Goal: Task Accomplishment & Management: Manage account settings

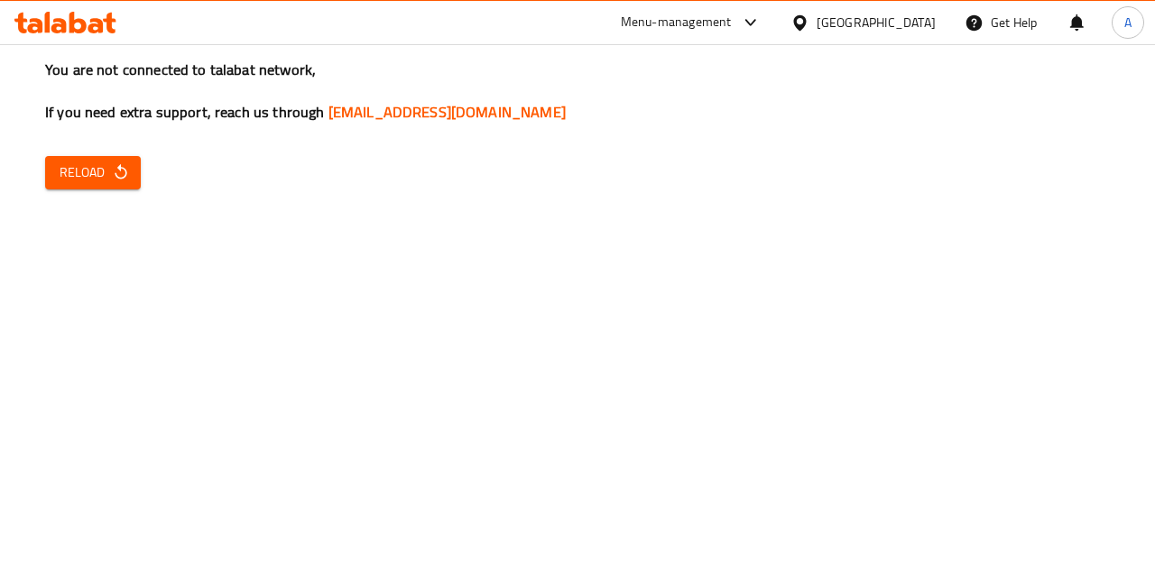
click at [65, 178] on span "Reload" at bounding box center [93, 172] width 67 height 23
click at [422, 337] on div "You are not connected to talabat network, If you need extra support, reach us t…" at bounding box center [577, 284] width 1155 height 569
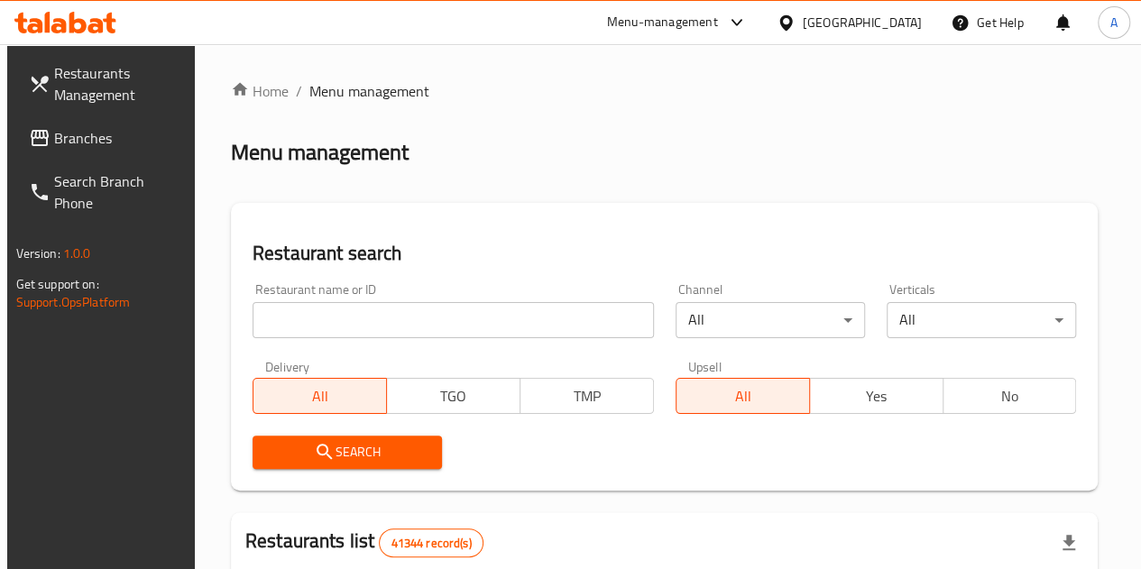
click at [398, 313] on input "search" at bounding box center [453, 320] width 401 height 36
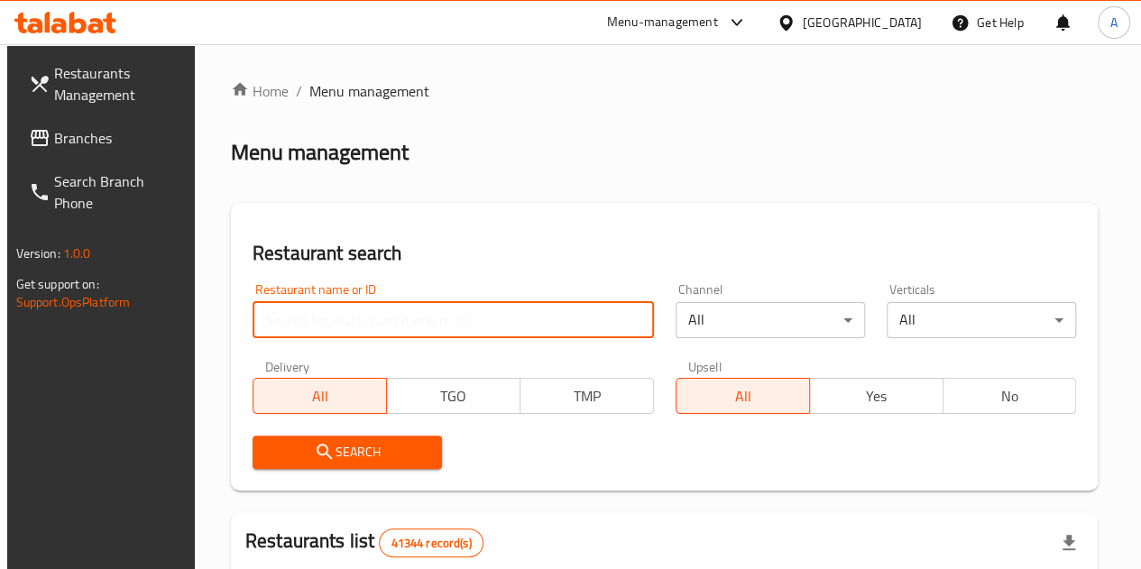
type input "770777"
click button "Search" at bounding box center [347, 452] width 189 height 33
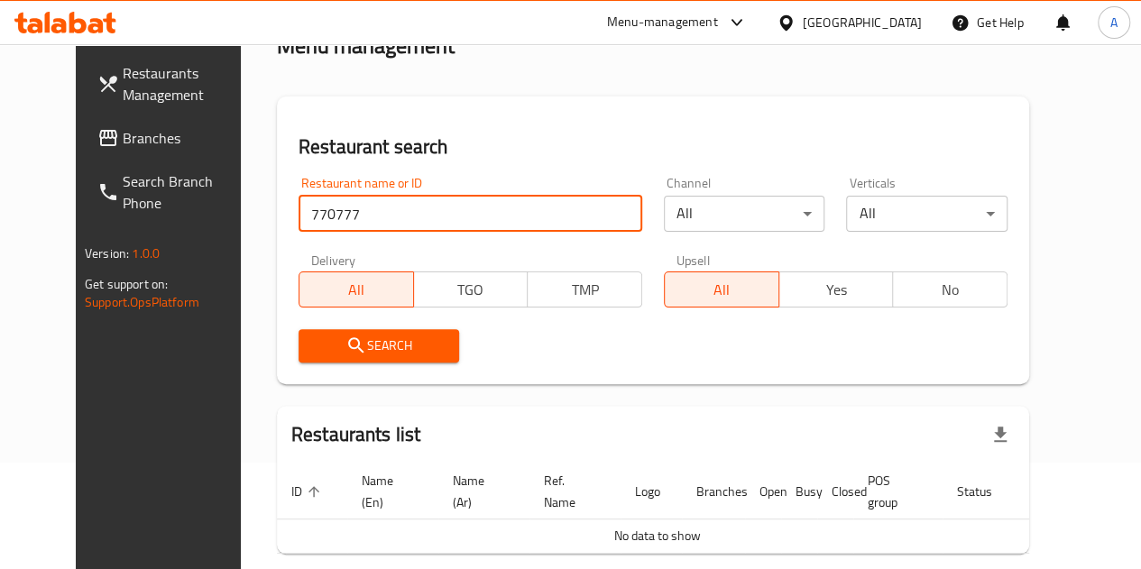
scroll to position [188, 0]
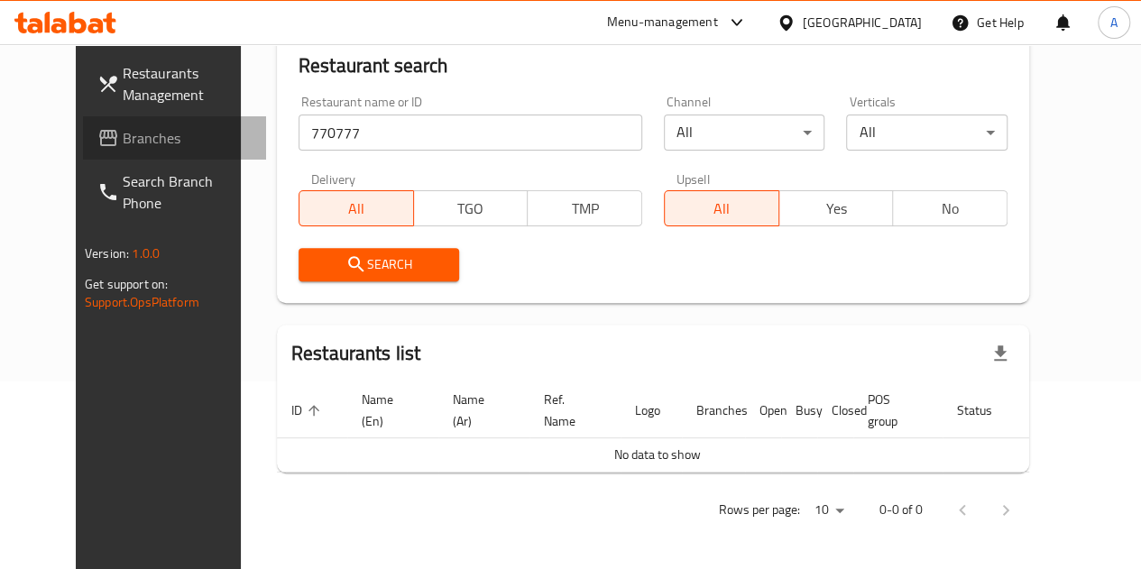
click at [99, 152] on link "Branches" at bounding box center [174, 137] width 183 height 43
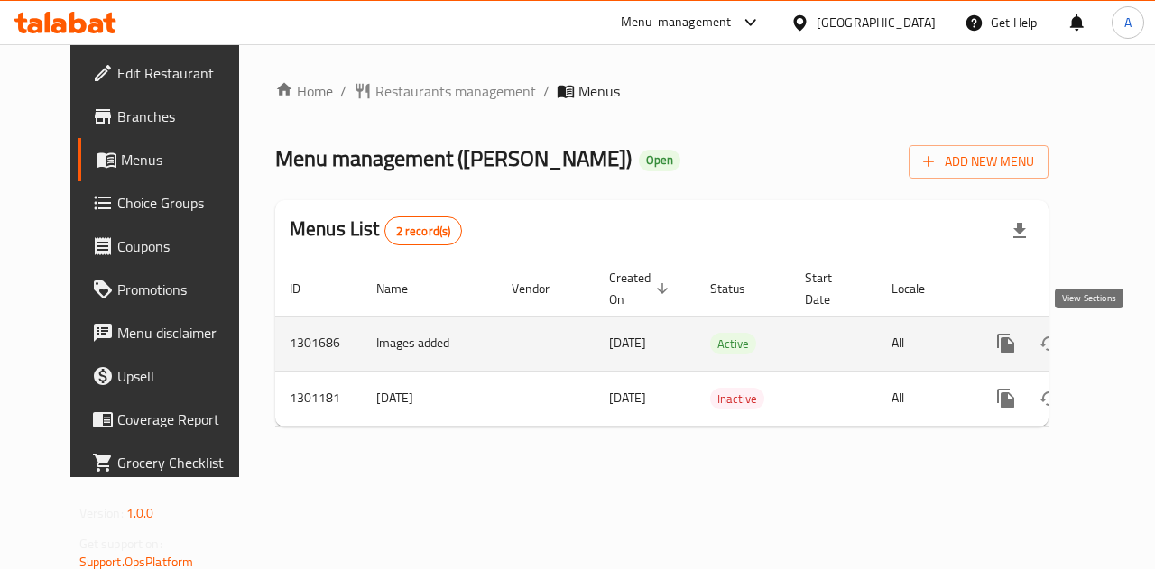
click at [1125, 337] on icon "enhanced table" at bounding box center [1136, 344] width 22 height 22
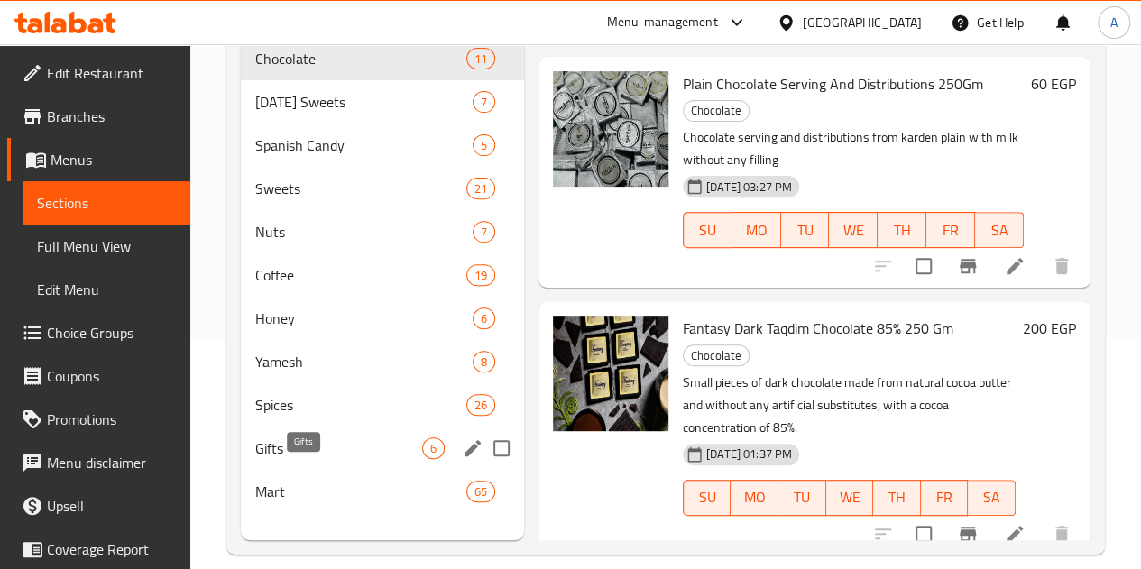
scroll to position [259, 0]
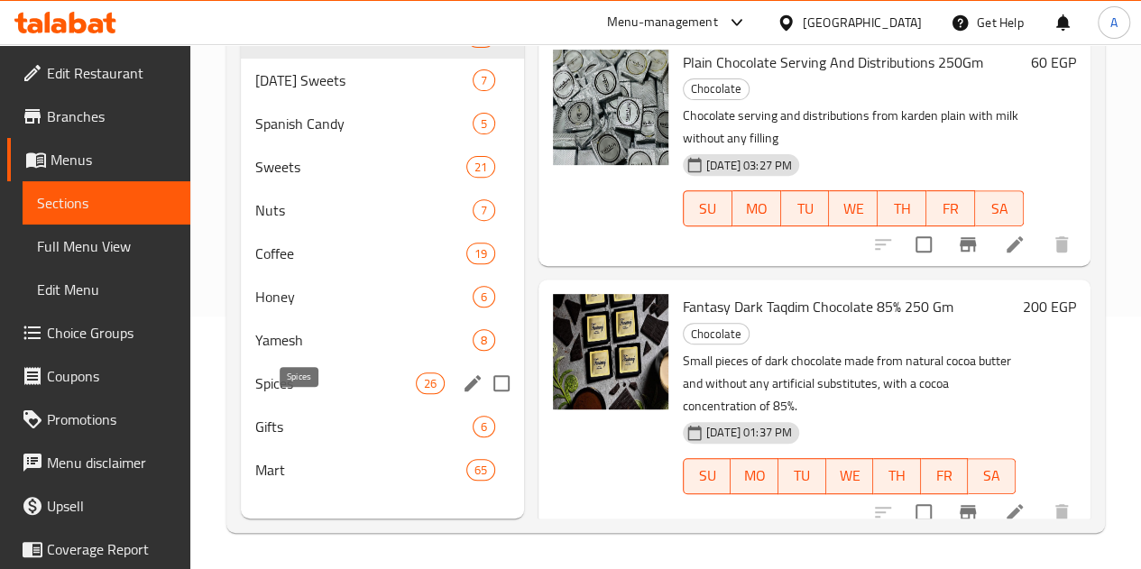
click at [328, 394] on span "Spices" at bounding box center [335, 384] width 161 height 22
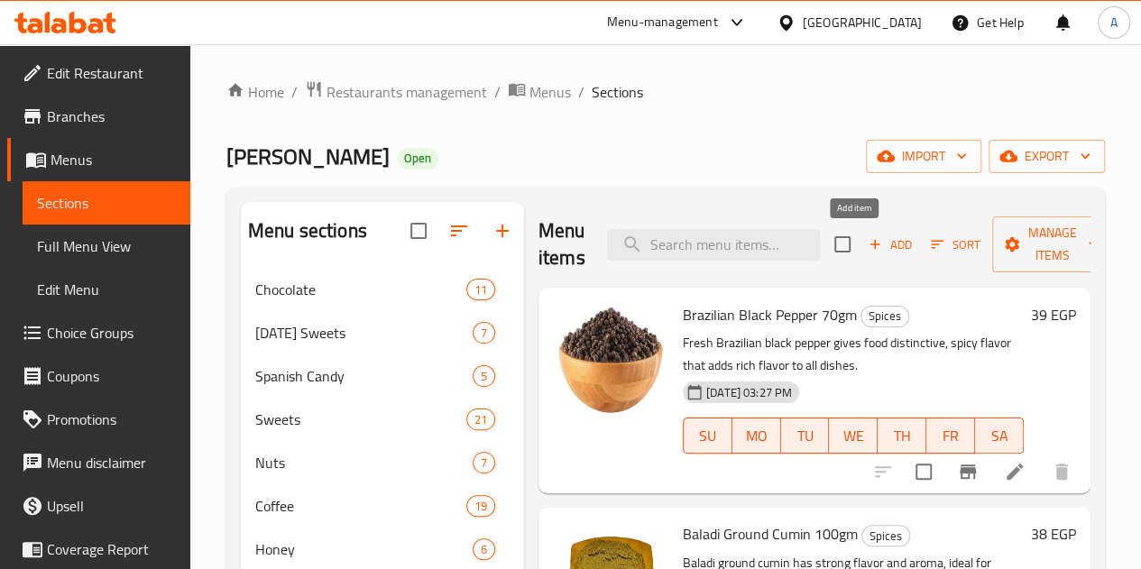
click at [866, 248] on span "Add" at bounding box center [890, 245] width 49 height 21
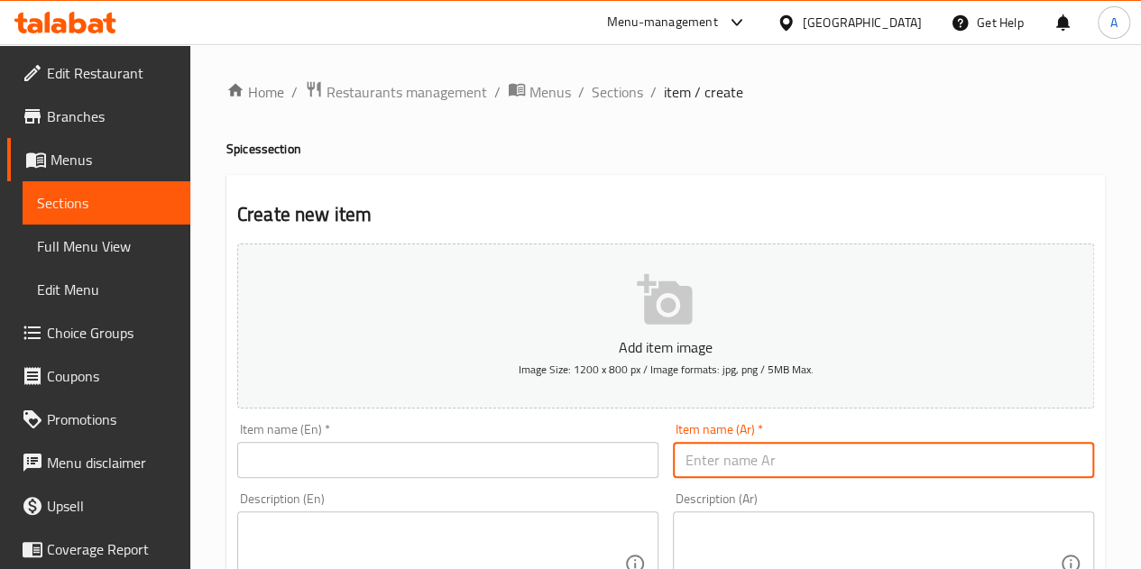
click at [922, 450] on input "text" at bounding box center [883, 460] width 421 height 36
paste input "زيت زيتون مزارع طور سينا ٢٥٠ ملي"
type input "زيت زيتون مزارع طور سينا ٢٥٠ ملي"
click at [365, 431] on div "Item name (En)   * Item name (En) *" at bounding box center [447, 450] width 421 height 55
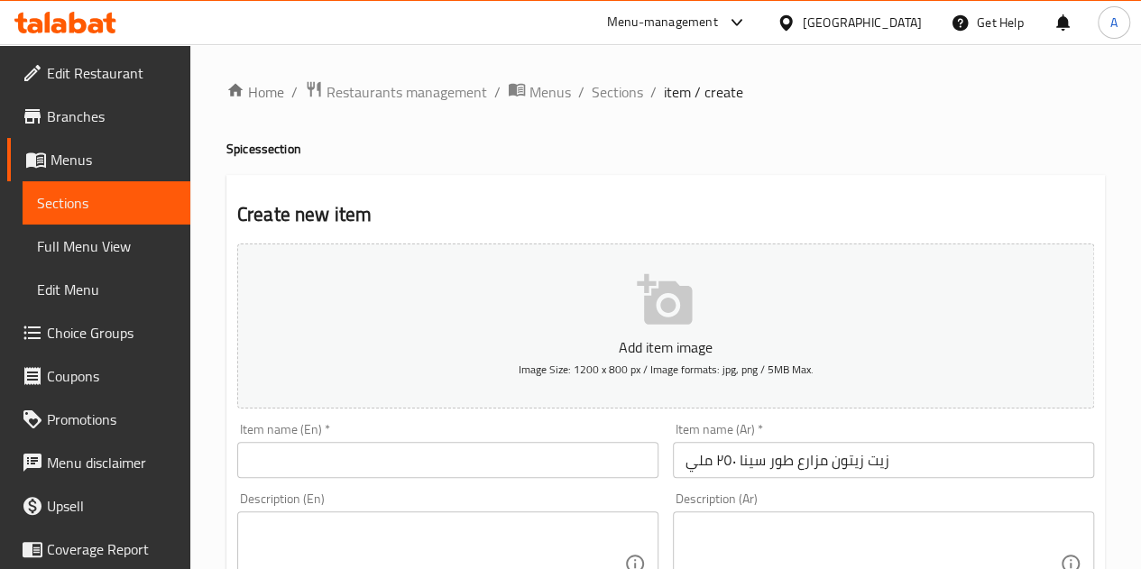
click at [375, 451] on input "text" at bounding box center [447, 460] width 421 height 36
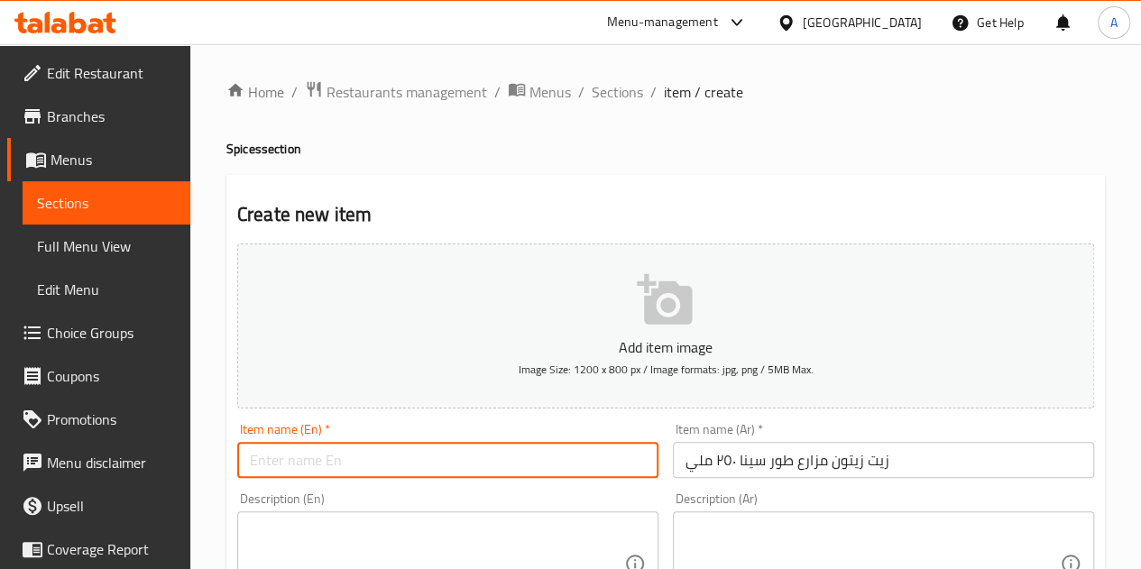
paste input "Tor Sinai Farms Olive Oil 250ml"
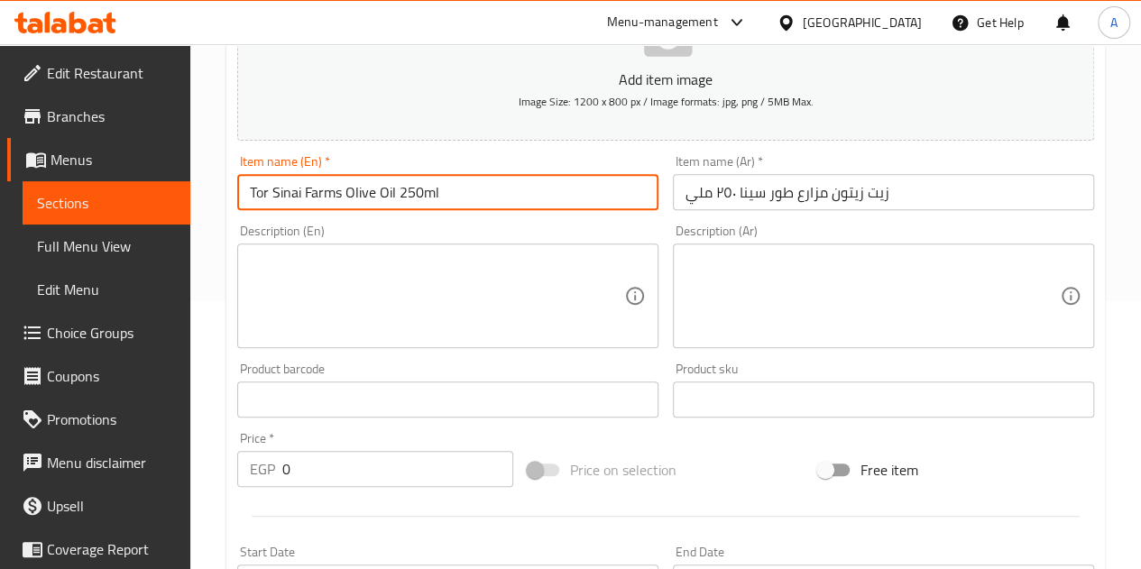
scroll to position [271, 0]
type input "Tor Sinai Farms Olive Oil 250ml"
click at [357, 454] on input "0" at bounding box center [397, 466] width 231 height 36
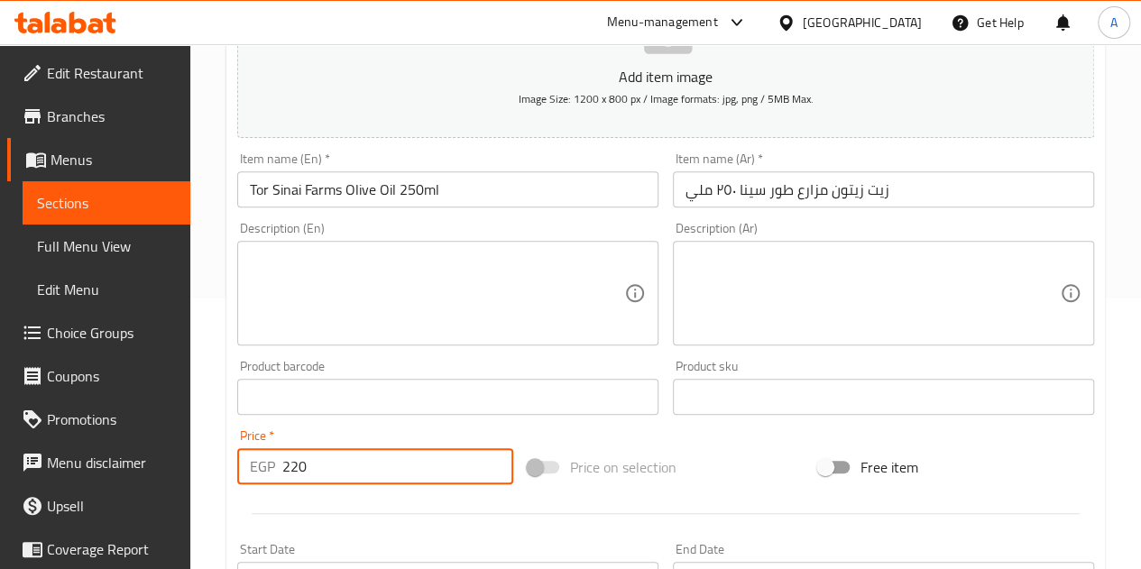
type input "220"
click at [752, 456] on div "Price on selection" at bounding box center [666, 467] width 290 height 49
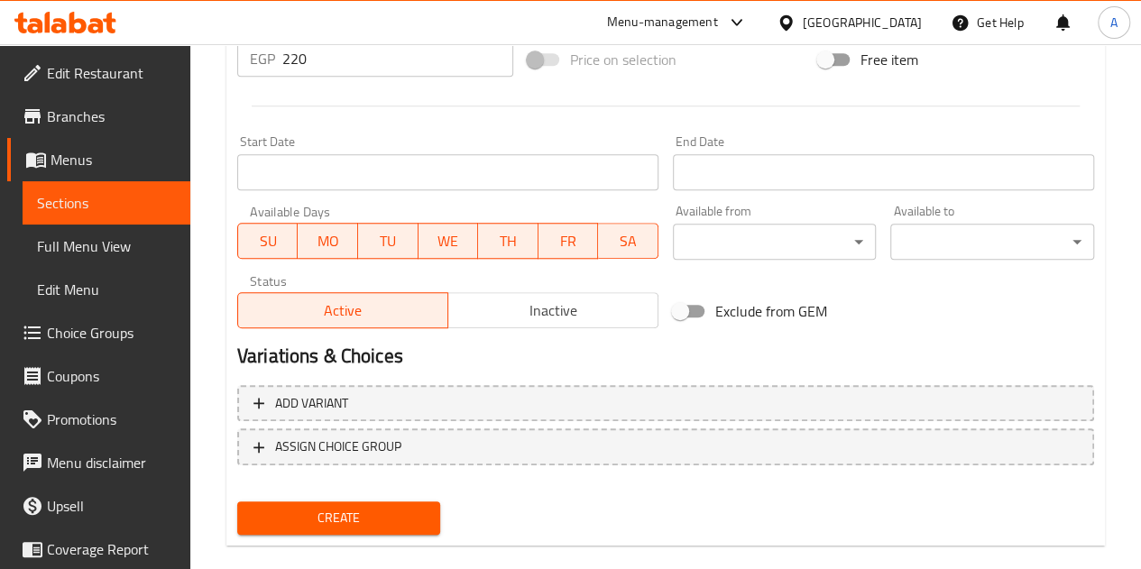
scroll to position [705, 0]
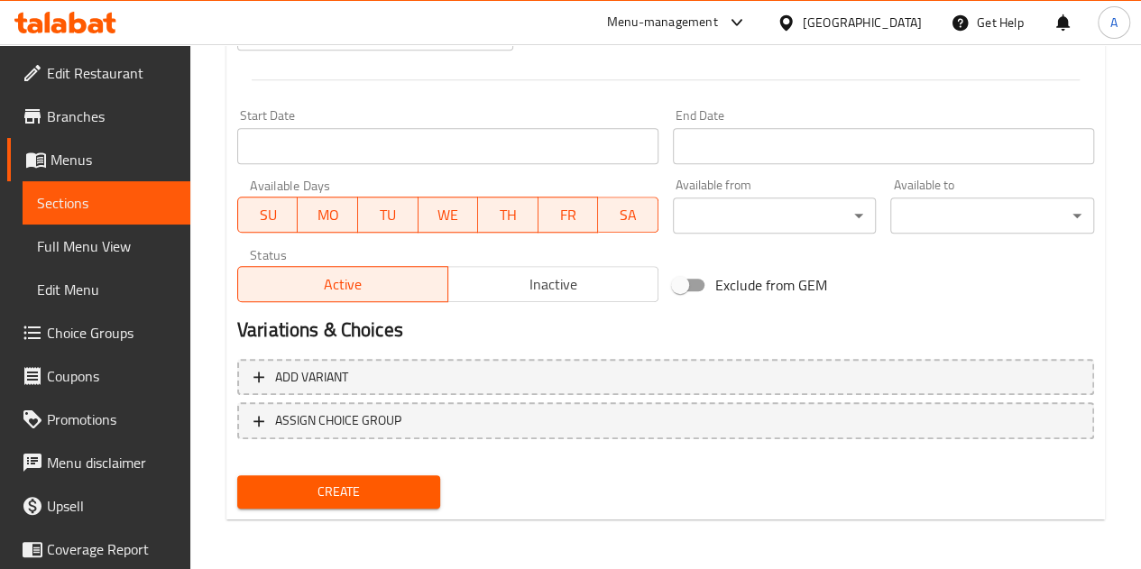
click at [294, 484] on span "Create" at bounding box center [339, 492] width 175 height 23
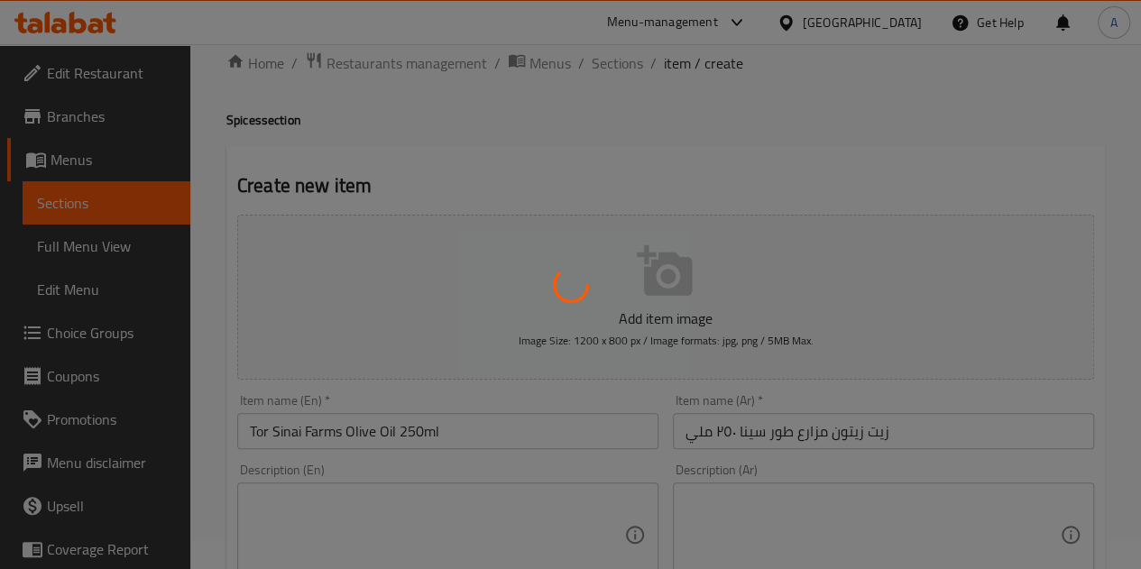
scroll to position [0, 0]
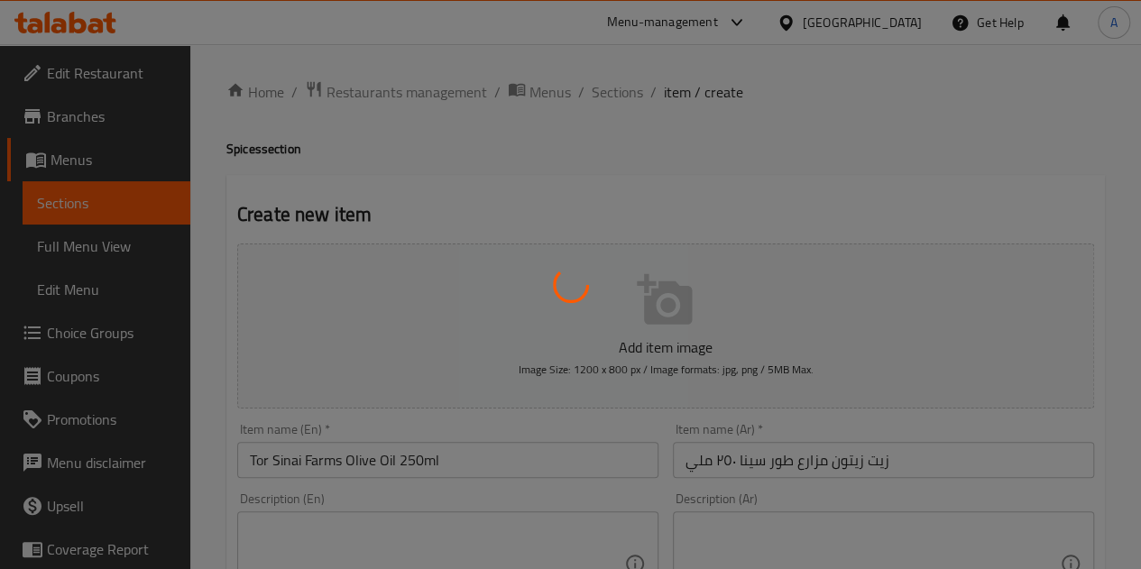
type input "0"
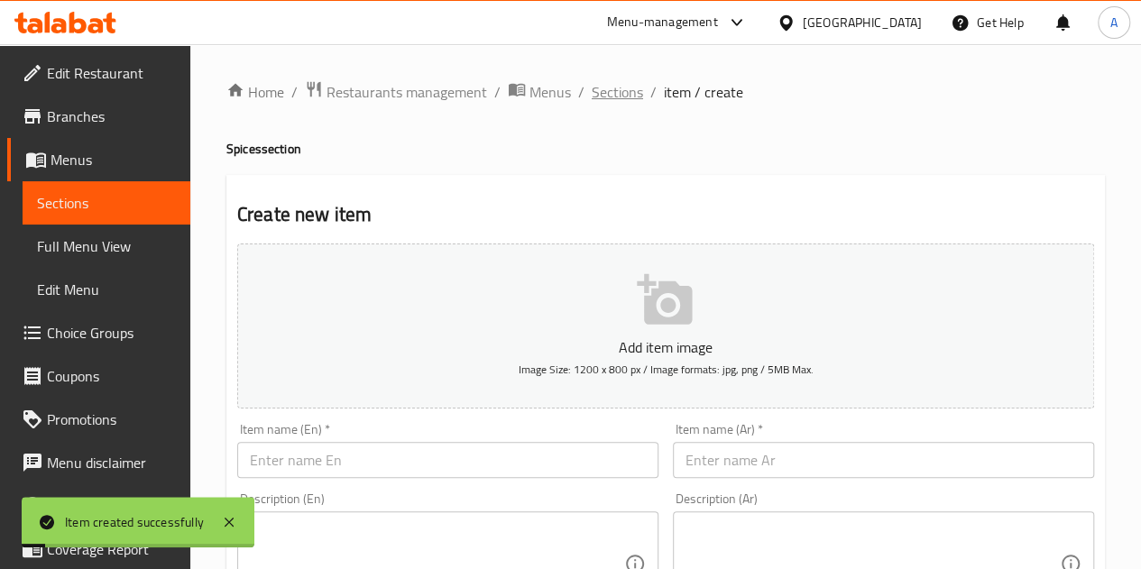
click at [619, 97] on span "Sections" at bounding box center [617, 92] width 51 height 22
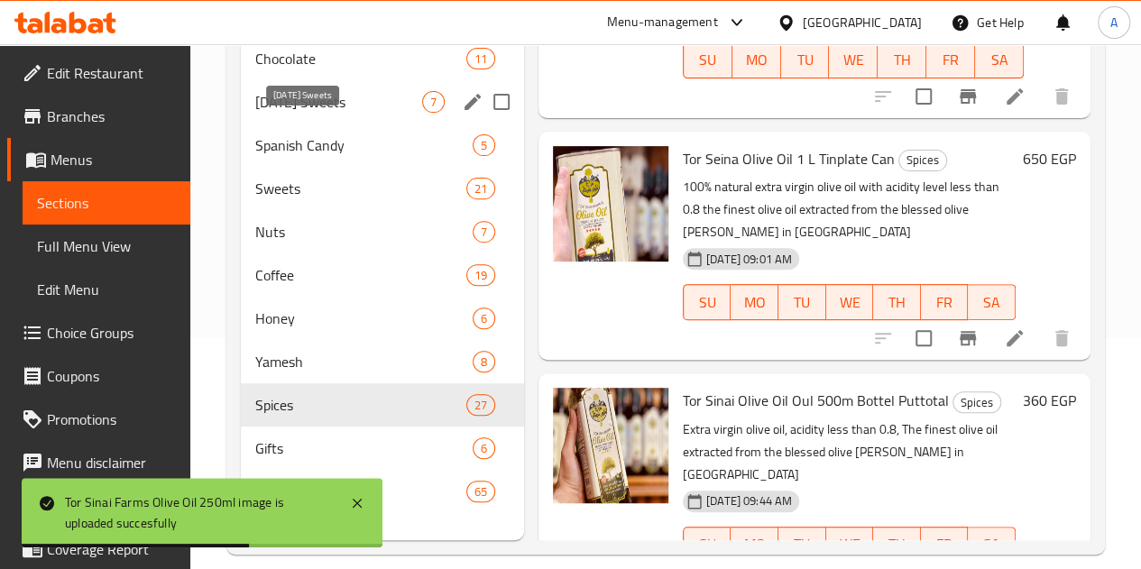
scroll to position [78, 0]
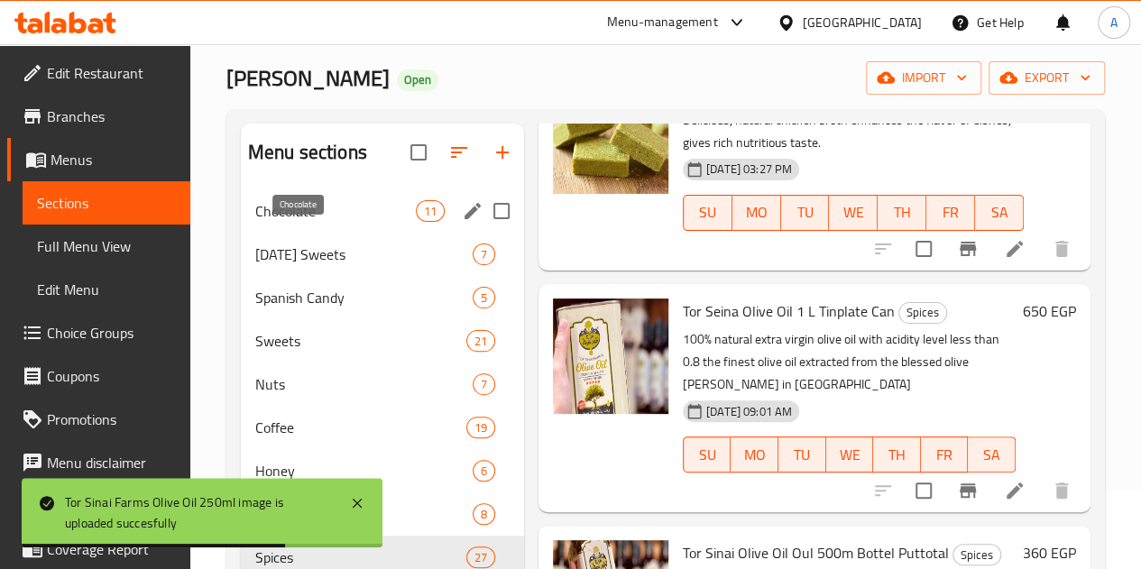
click at [260, 222] on span "Chocolate" at bounding box center [335, 211] width 161 height 22
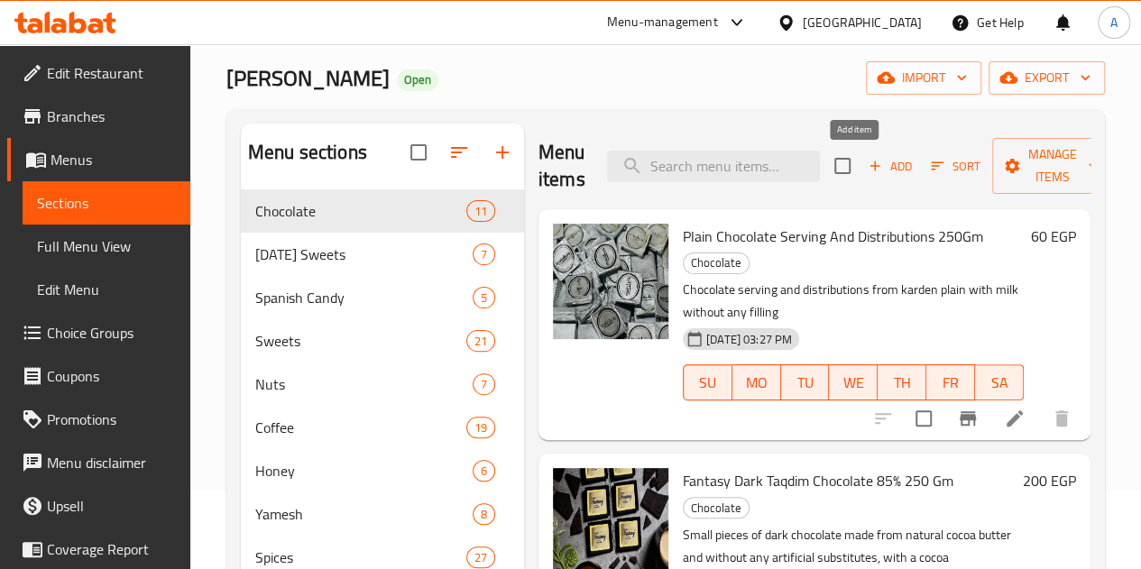
click at [868, 166] on span "Add" at bounding box center [890, 166] width 49 height 21
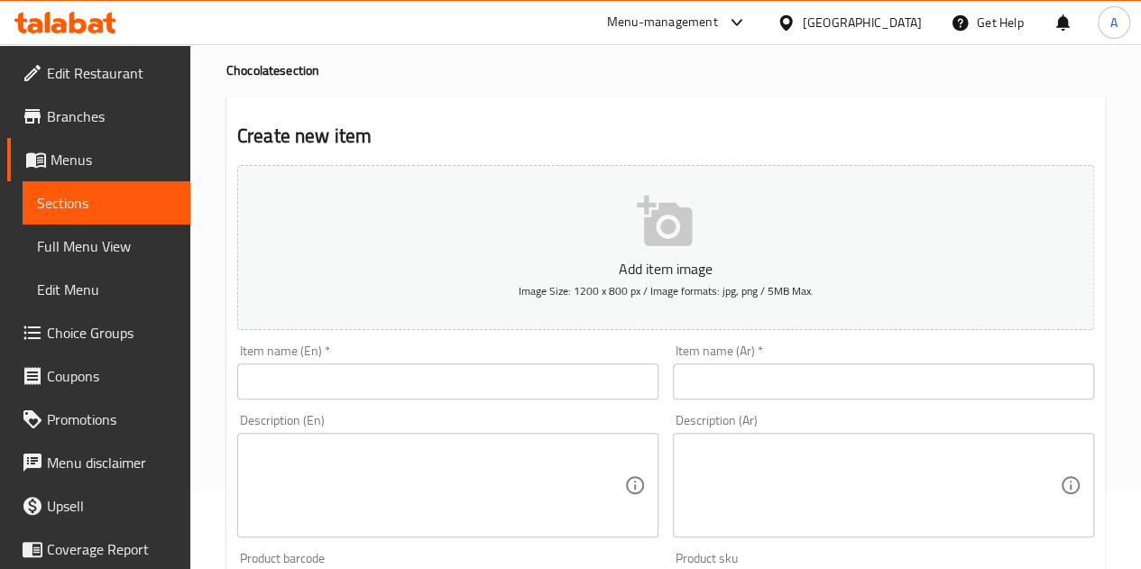
click at [739, 365] on input "text" at bounding box center [883, 382] width 421 height 36
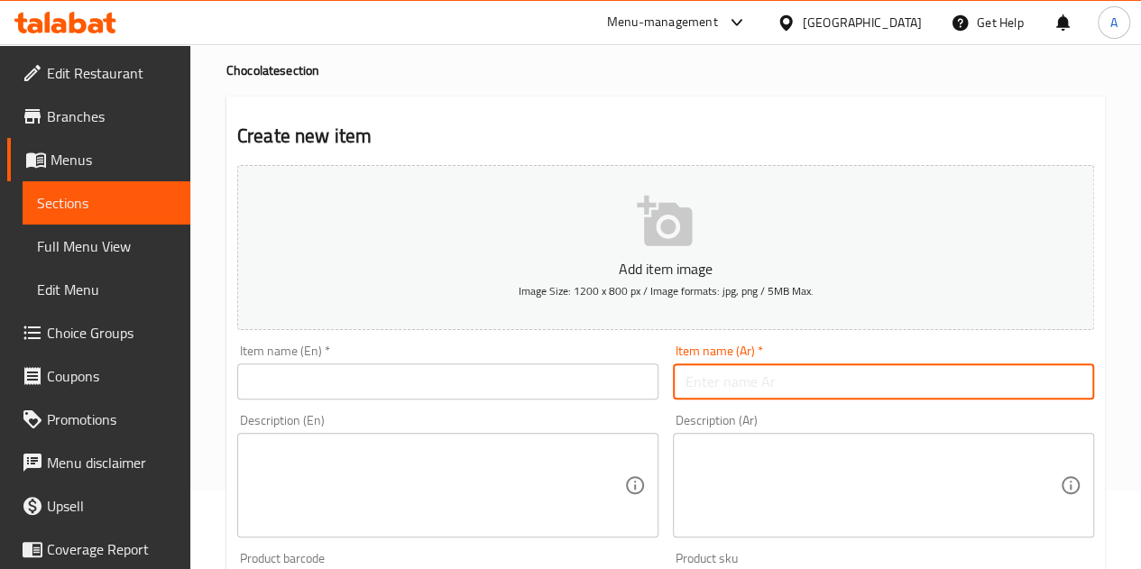
paste input "شيكولاته ميني كاردن طبيعي ٢٥٠ جرام"
type input "شيكولاته ميني كاردن طبيعي ٢٥٠ جرام"
click at [553, 377] on input "text" at bounding box center [447, 382] width 421 height 36
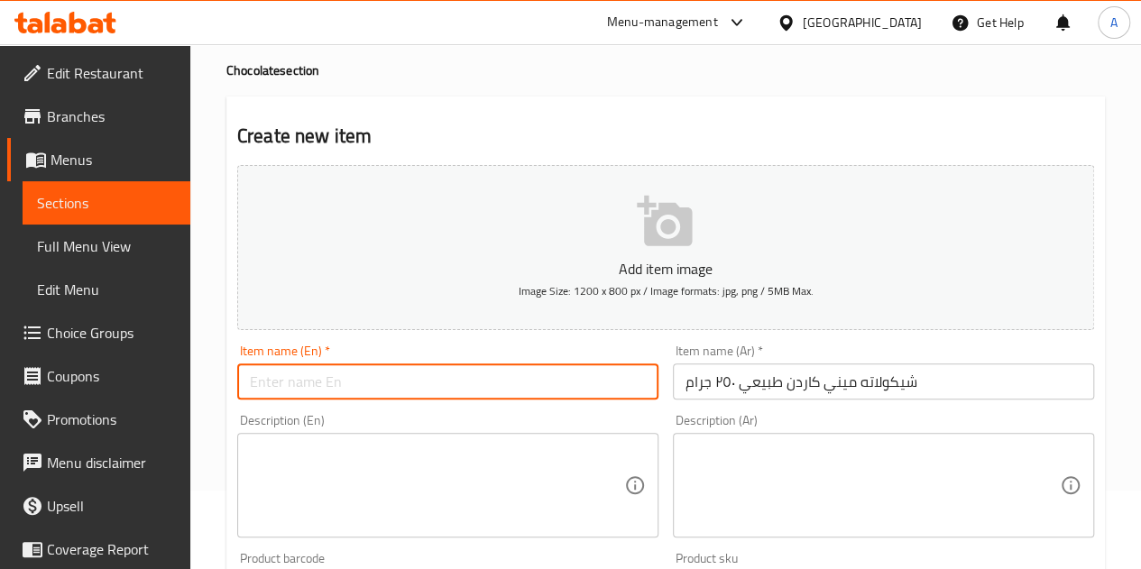
paste input "Mini Cardin Natural Chocolate 250g"
type input "Mini Cardin Natural Chocolate 250g"
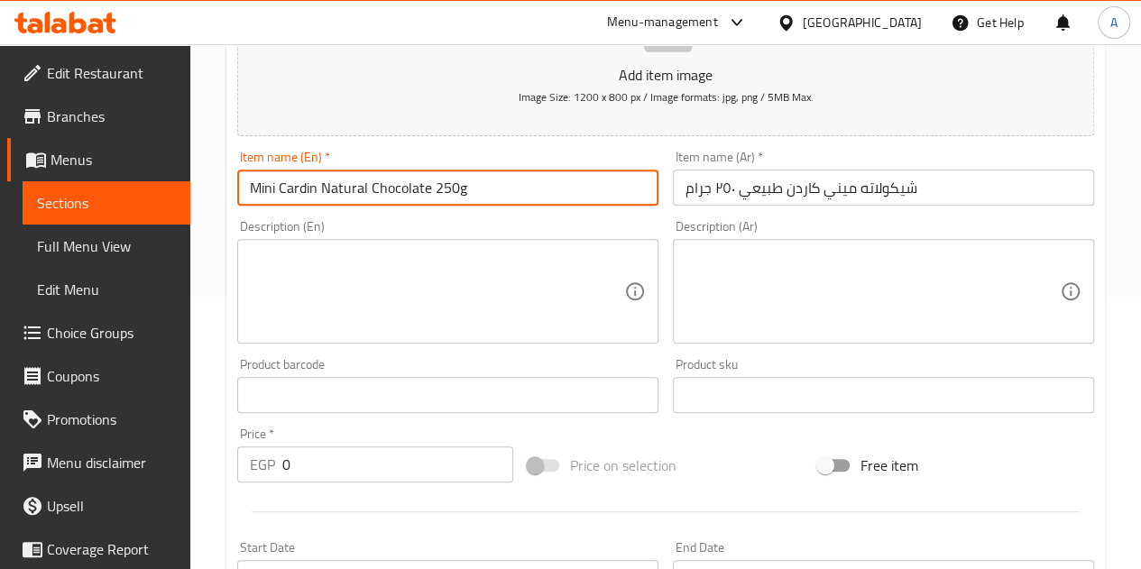
scroll to position [349, 0]
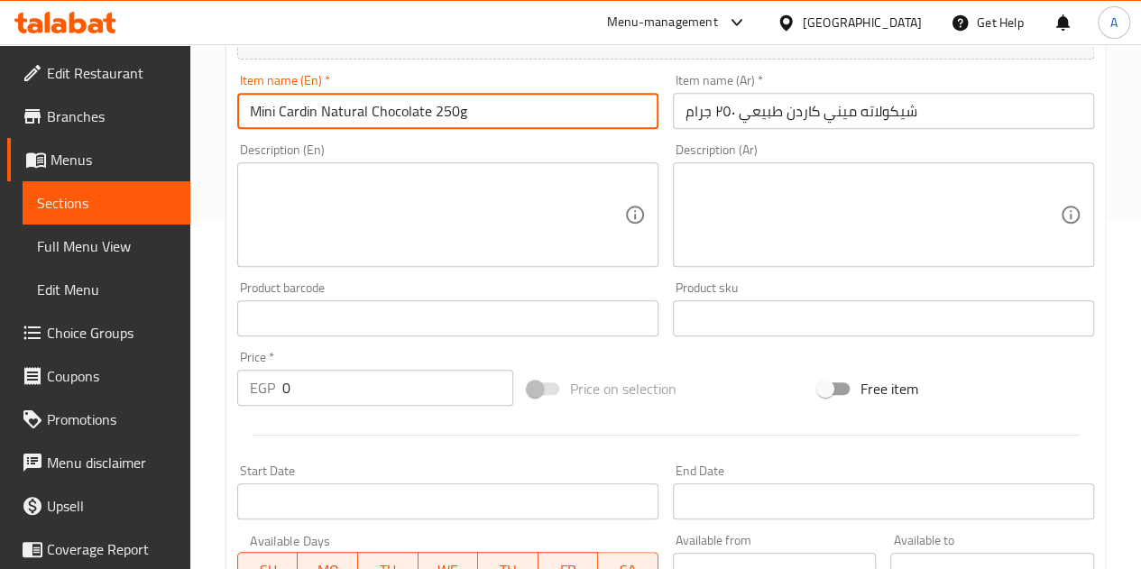
click at [375, 376] on input "0" at bounding box center [397, 388] width 231 height 36
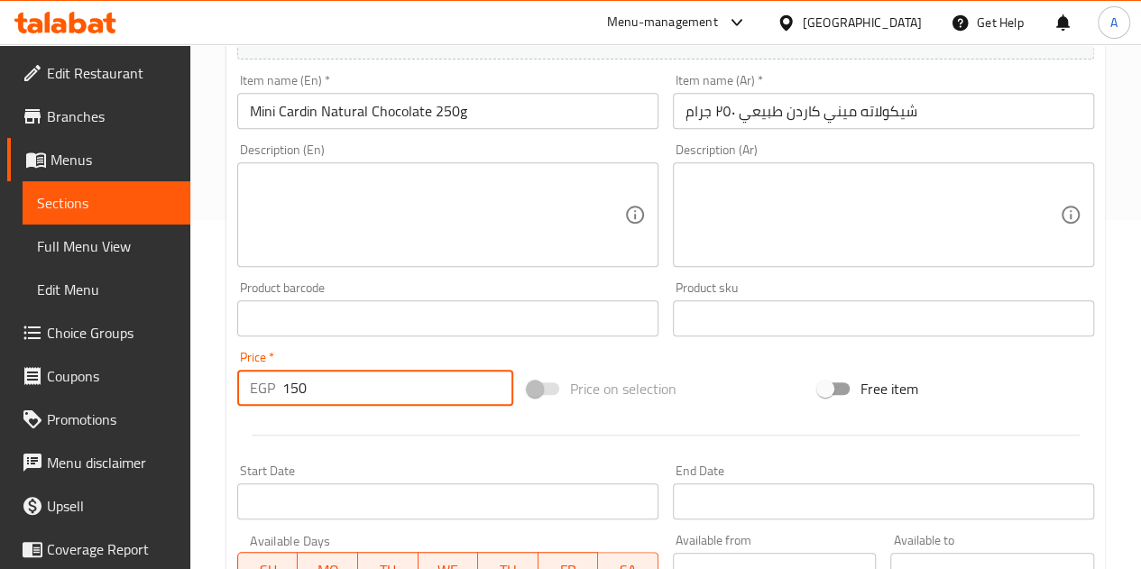
type input "150"
click at [610, 423] on div at bounding box center [665, 435] width 871 height 44
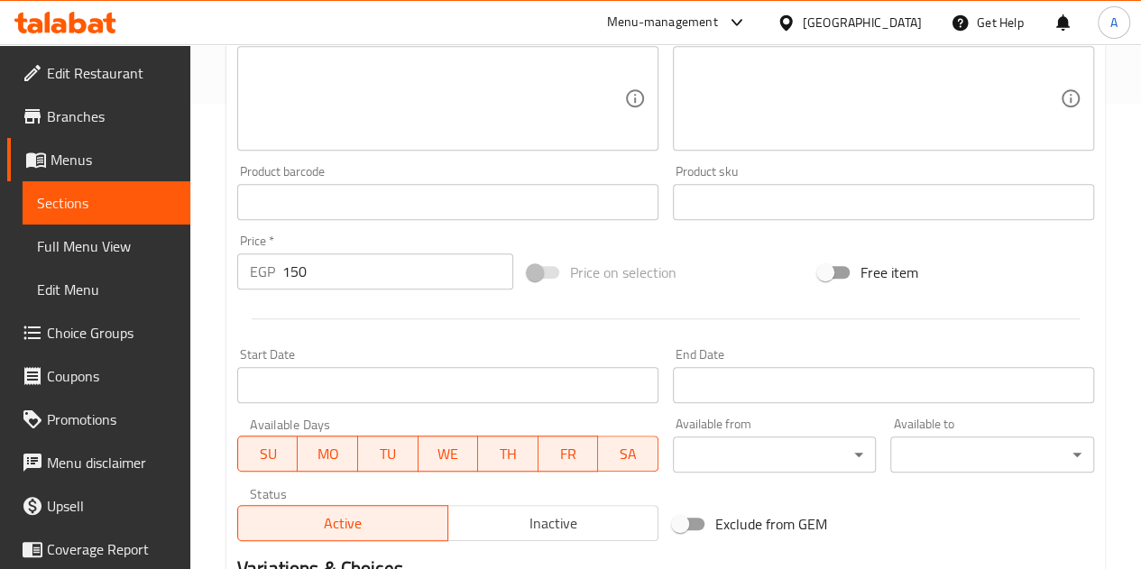
scroll to position [705, 0]
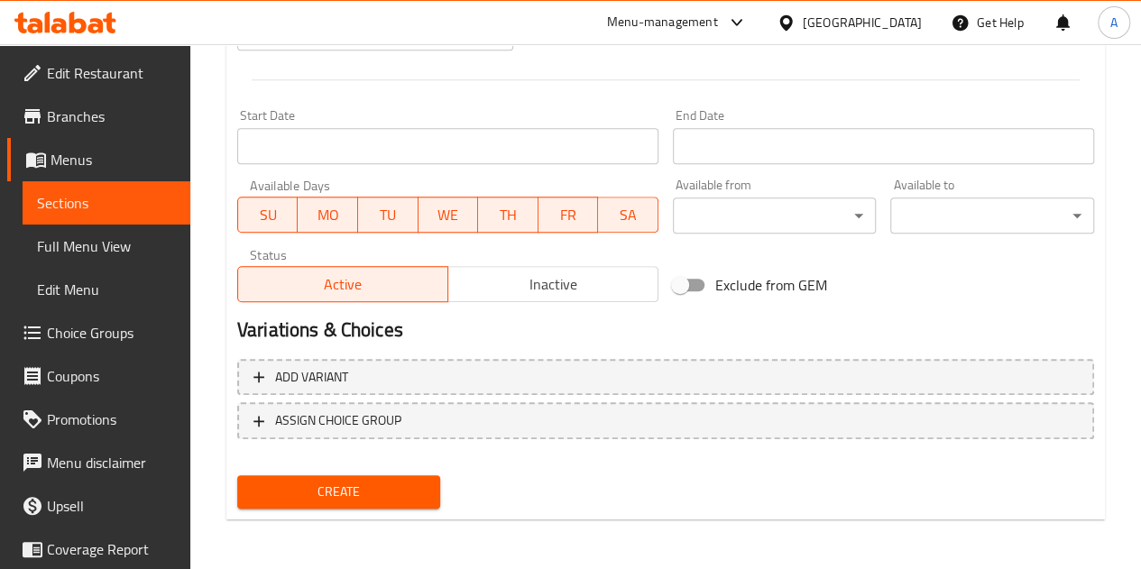
click at [281, 484] on span "Create" at bounding box center [339, 492] width 175 height 23
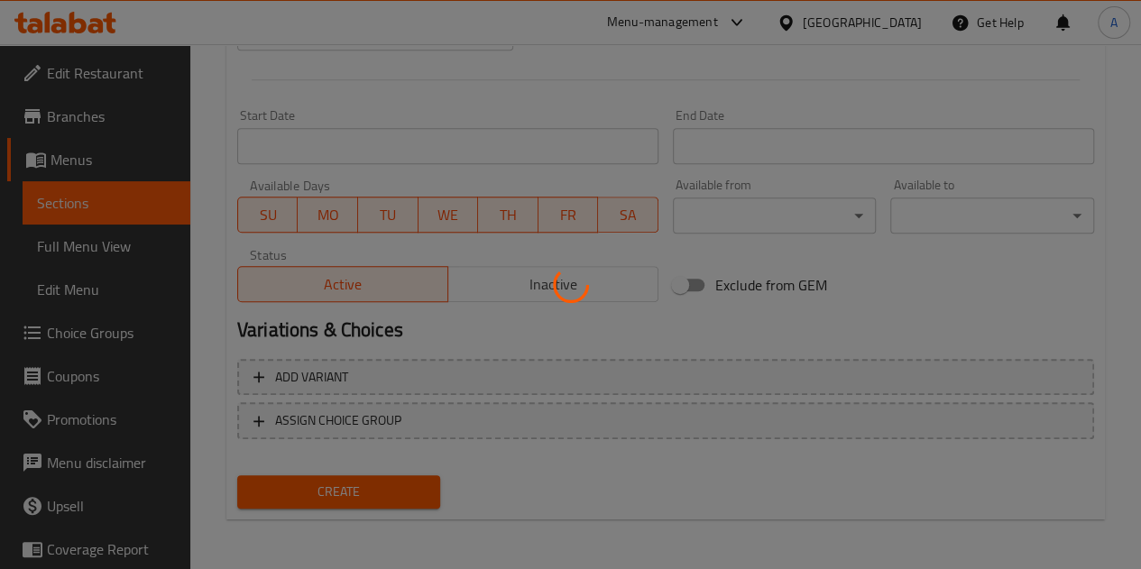
type input "0"
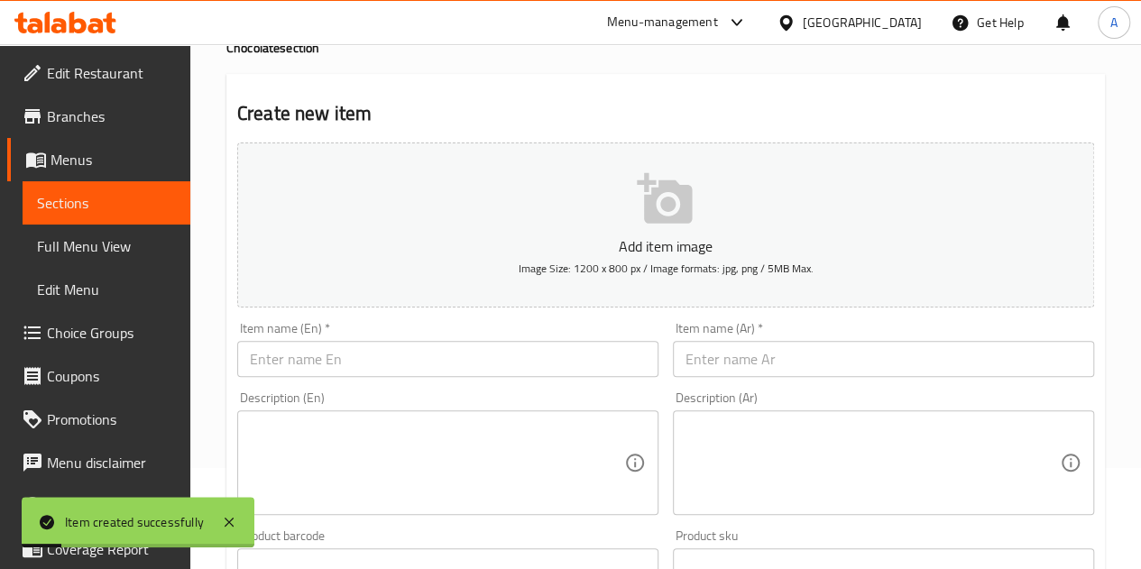
scroll to position [0, 0]
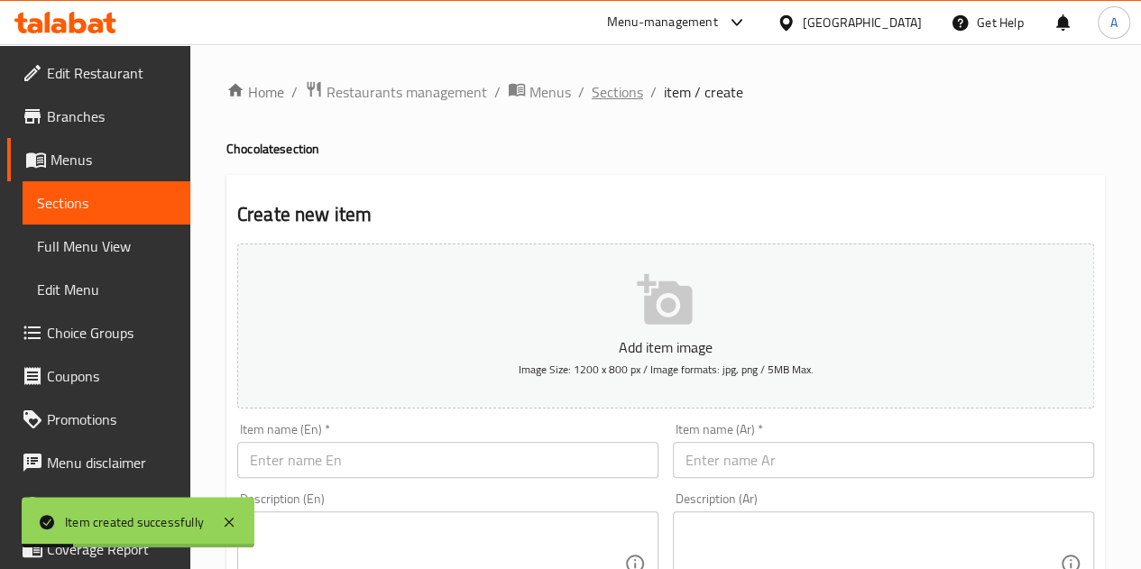
click at [624, 95] on span "Sections" at bounding box center [617, 92] width 51 height 22
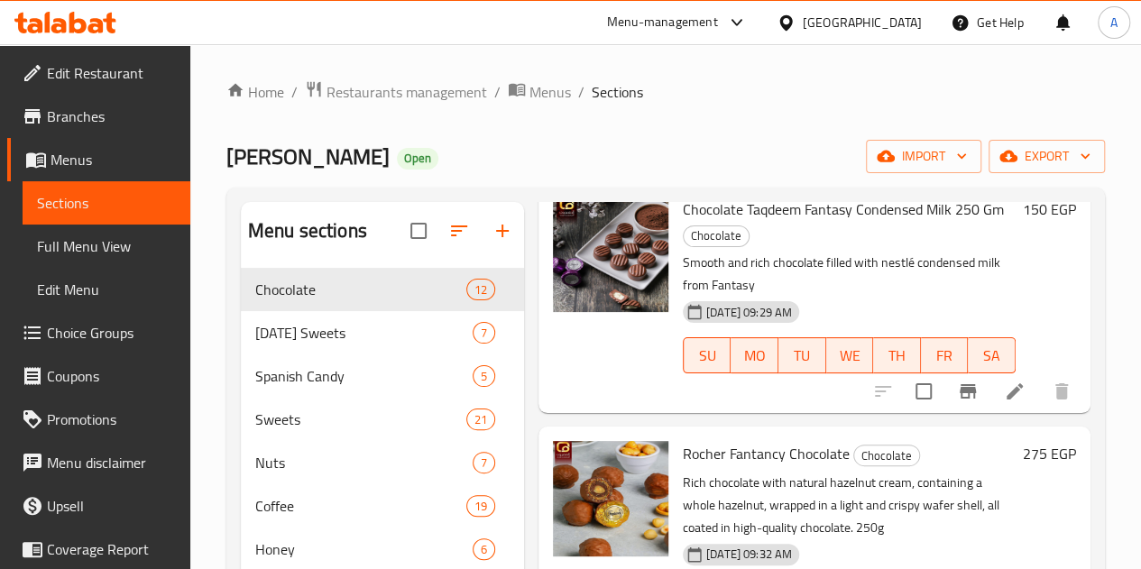
scroll to position [1263, 0]
